Goal: Task Accomplishment & Management: Use online tool/utility

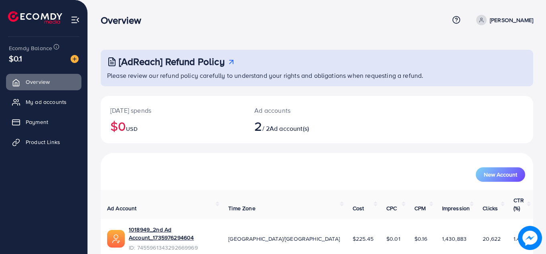
scroll to position [54, 0]
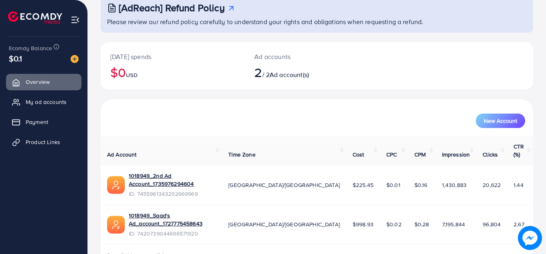
click at [353, 220] on span "$998.93" at bounding box center [363, 224] width 21 height 8
click at [13, 142] on link "Product Links" at bounding box center [43, 142] width 75 height 16
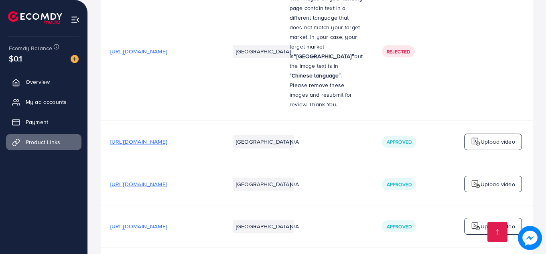
scroll to position [518, 0]
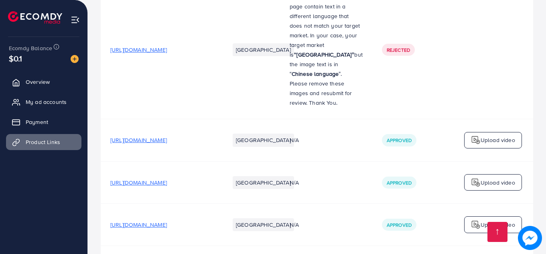
click at [478, 178] on img at bounding box center [476, 183] width 10 height 10
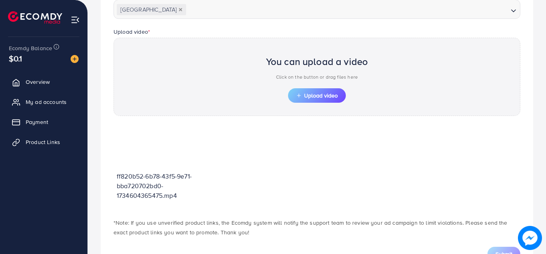
scroll to position [251, 0]
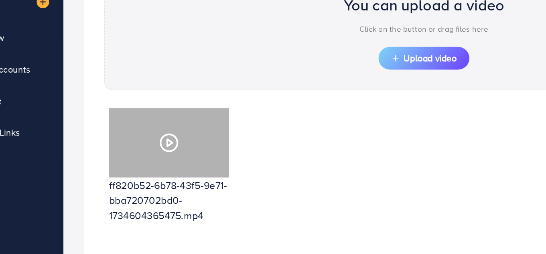
click at [153, 151] on icon at bounding box center [154, 148] width 13 height 13
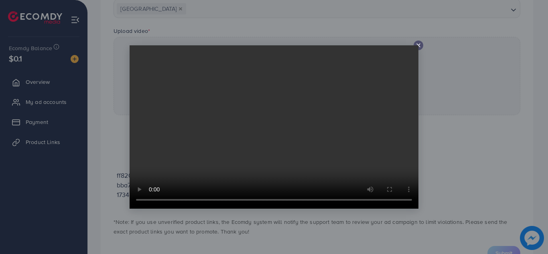
click at [422, 47] on div at bounding box center [419, 46] width 10 height 10
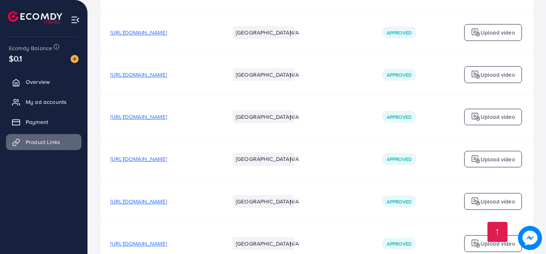
scroll to position [139, 0]
click at [160, 77] on span "[URL][DOMAIN_NAME]" at bounding box center [138, 74] width 57 height 8
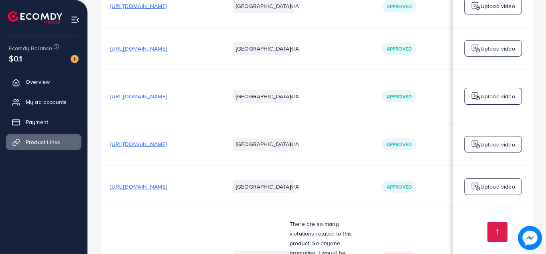
scroll to position [1313, 0]
